Goal: Task Accomplishment & Management: Complete application form

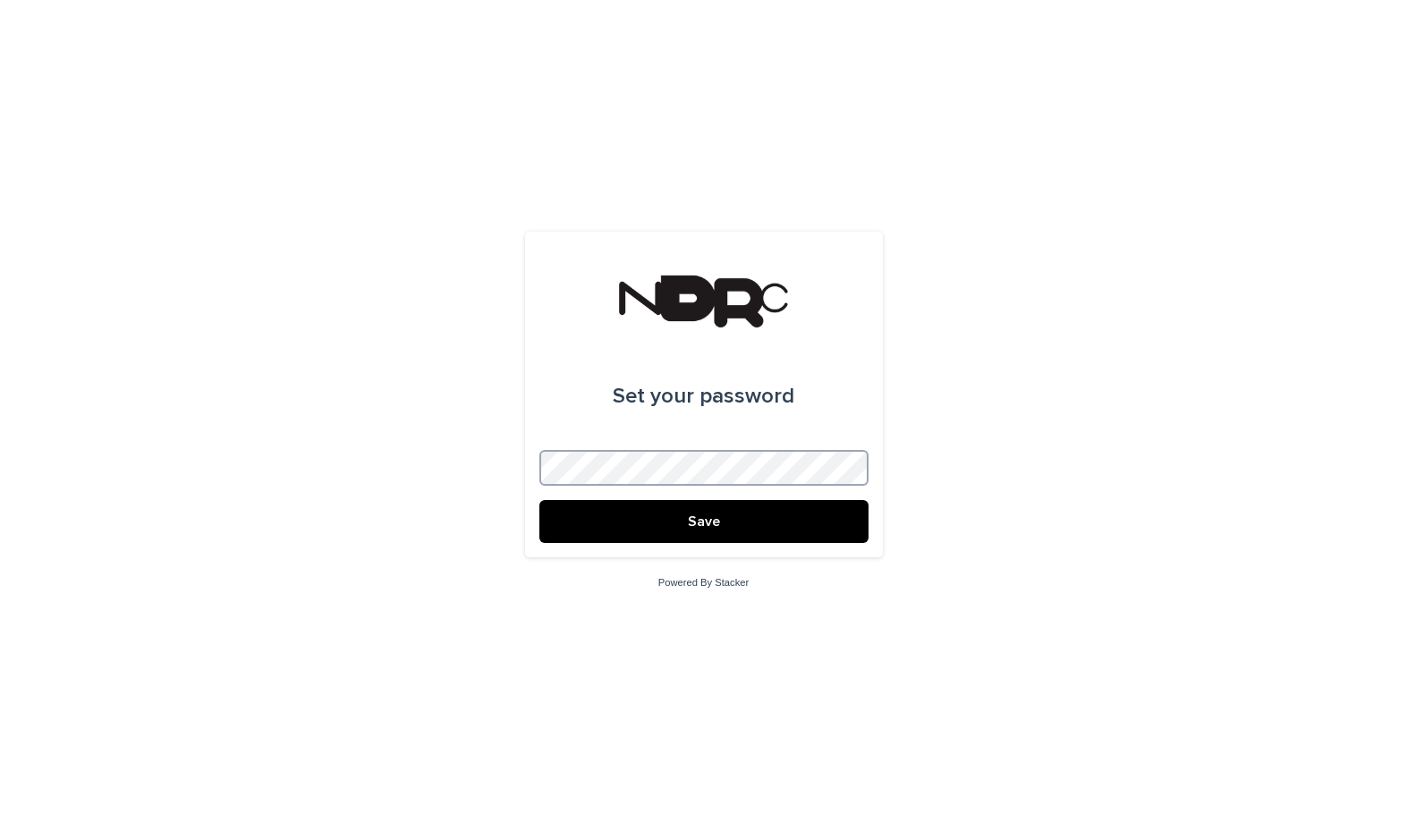
click at [539, 500] on button "Save" at bounding box center [704, 521] width 329 height 43
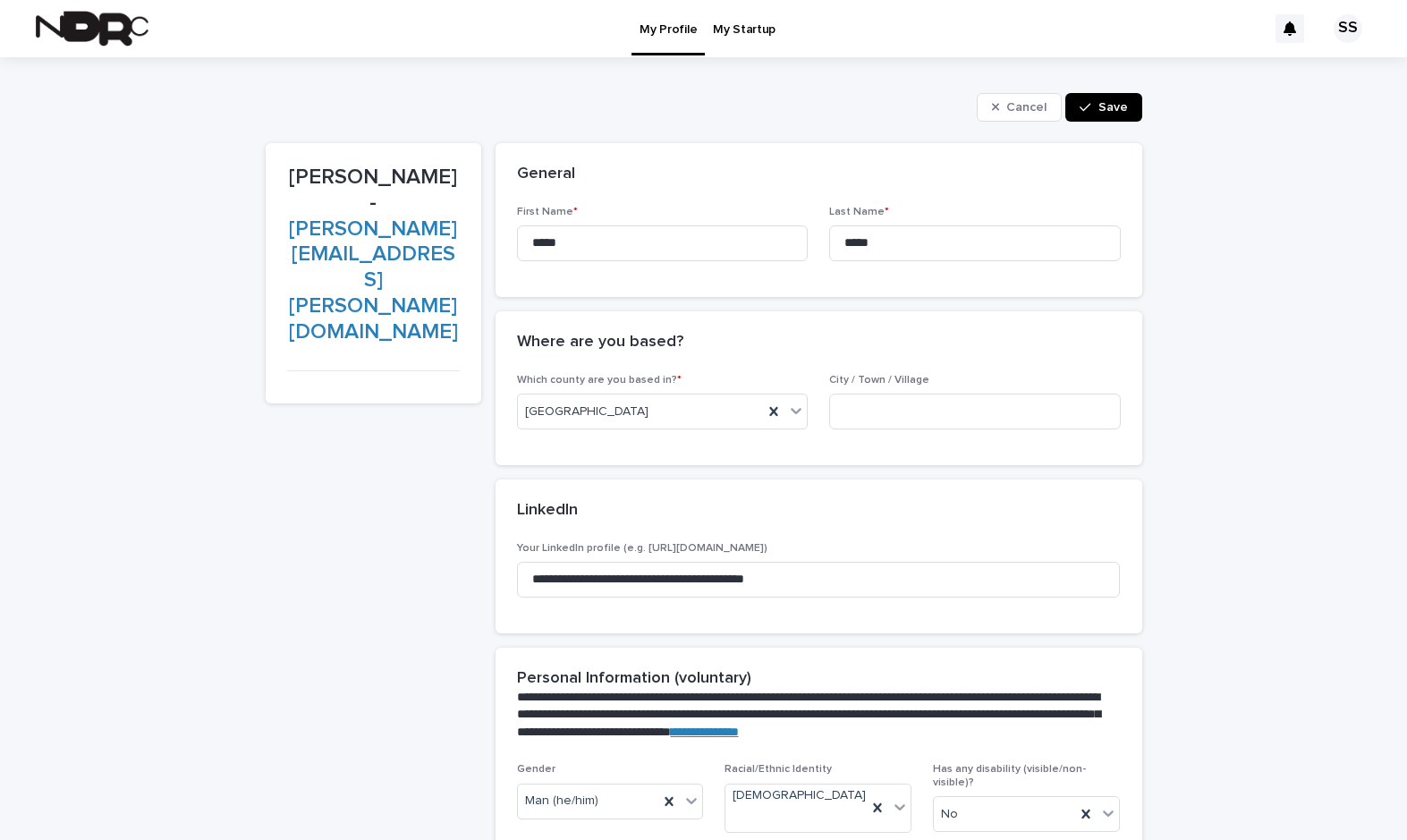
click at [1105, 99] on button "Save" at bounding box center [1103, 107] width 76 height 29
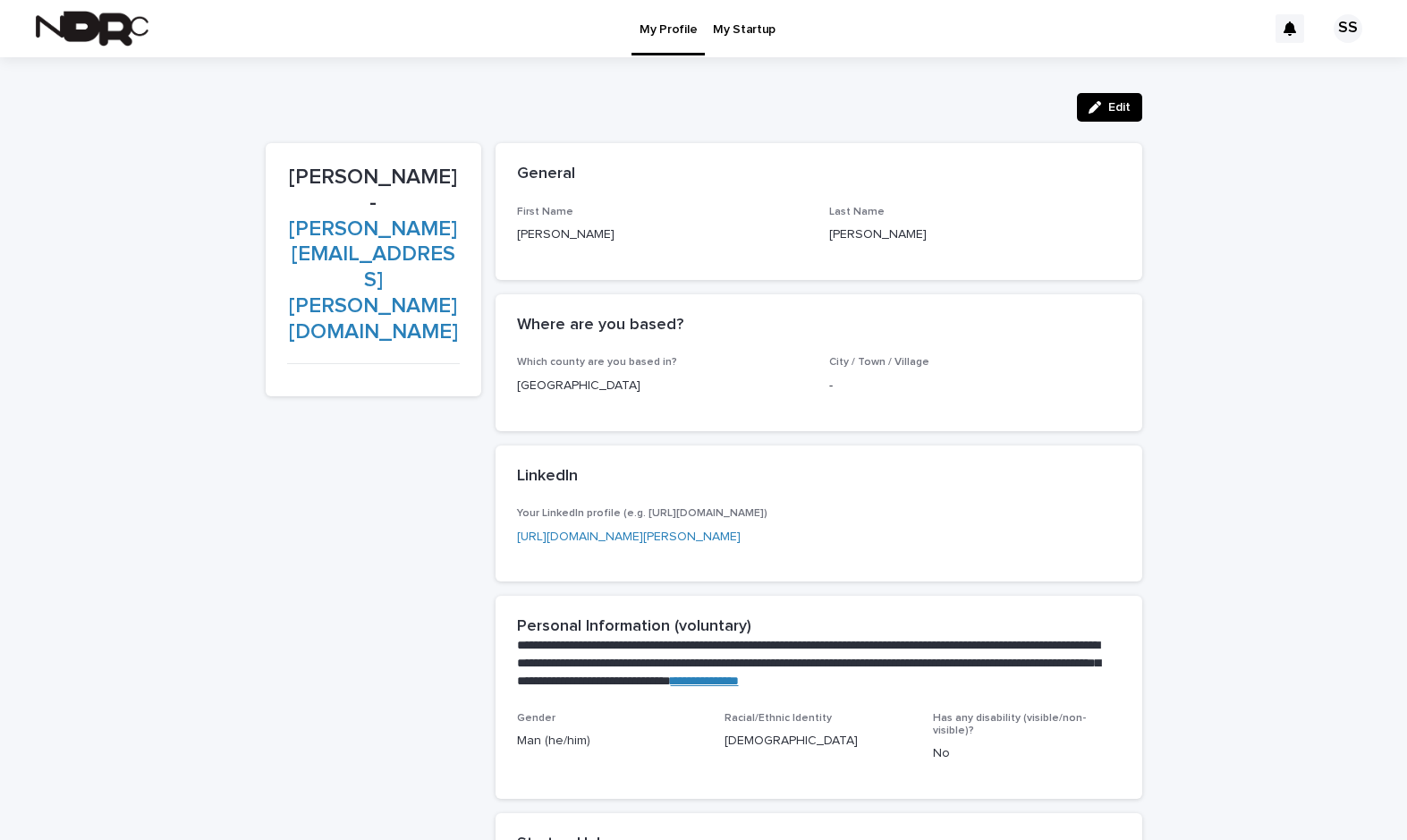
click at [742, 37] on p "My Startup" at bounding box center [744, 19] width 62 height 38
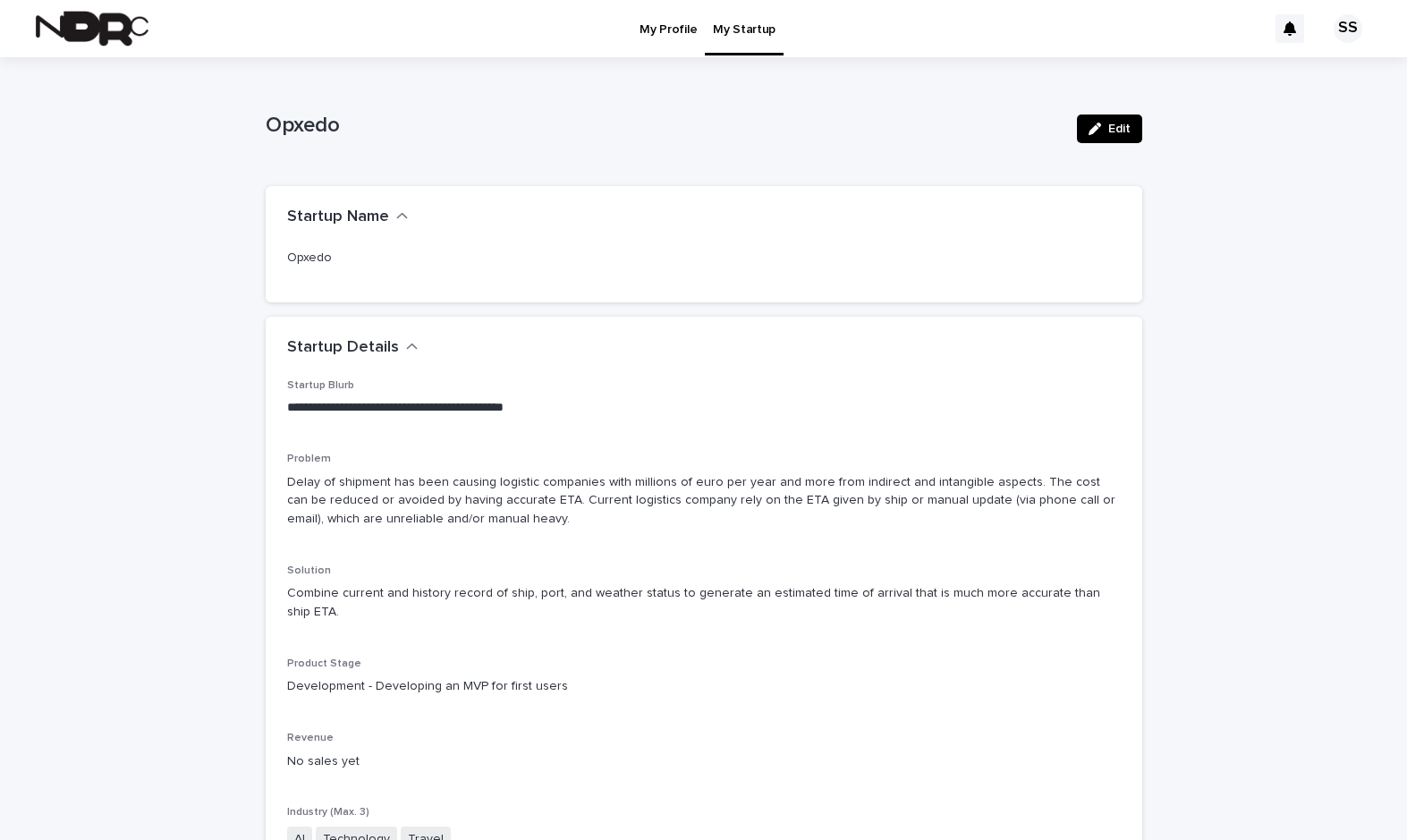
click at [87, 23] on img at bounding box center [92, 29] width 113 height 36
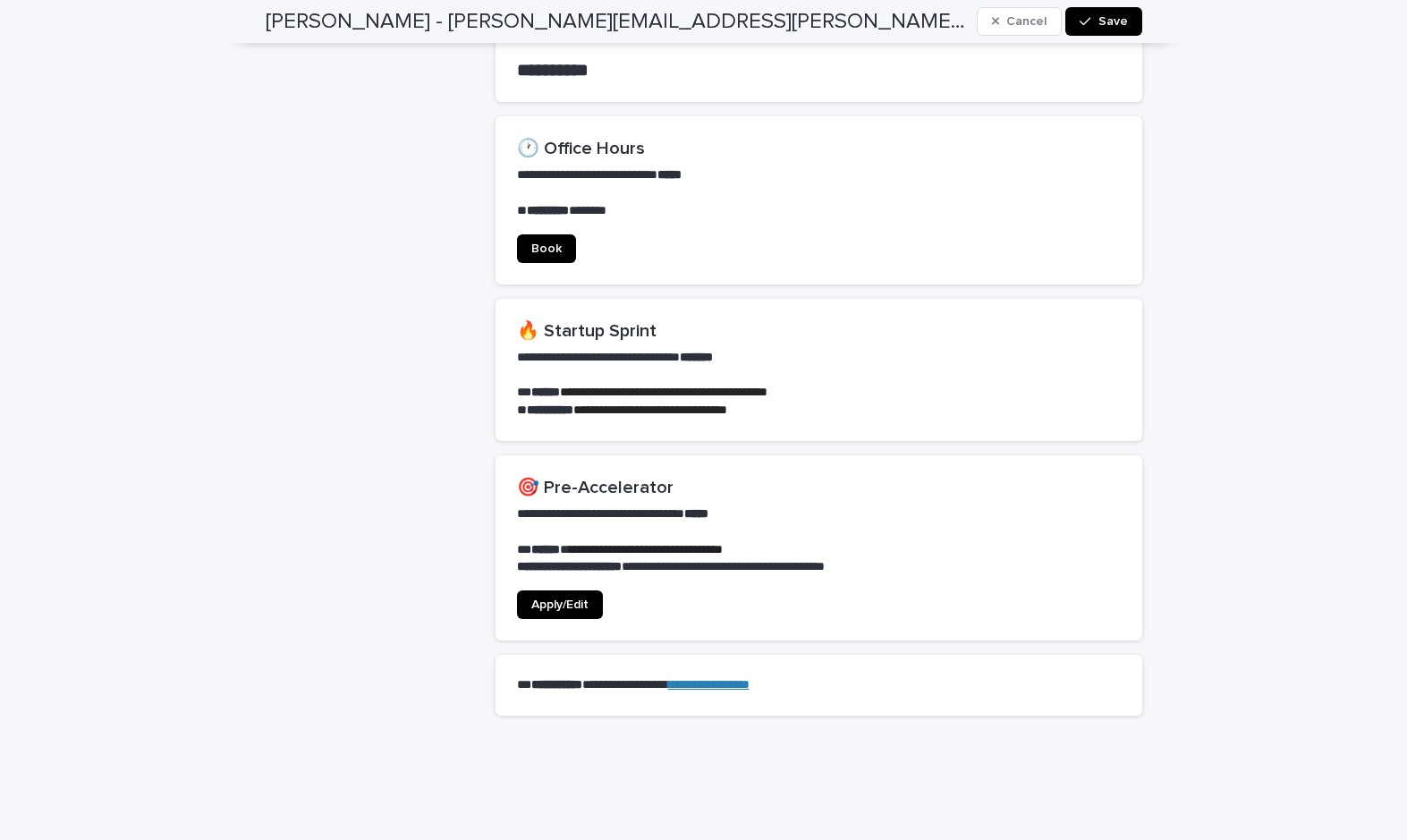
scroll to position [1183, 0]
click at [574, 589] on link "Apply/Edit" at bounding box center [560, 603] width 86 height 29
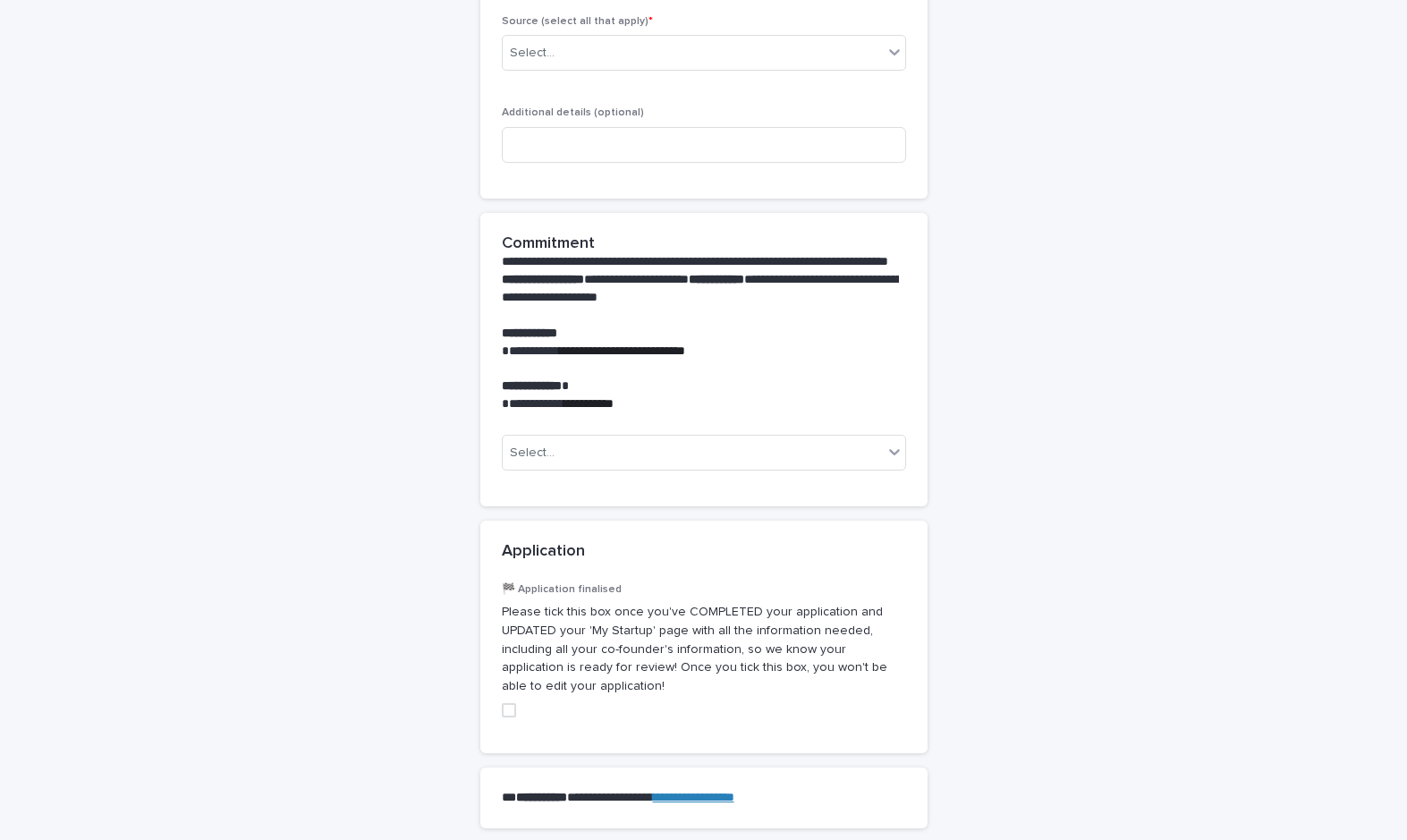
scroll to position [1846, 0]
